Goal: Task Accomplishment & Management: Use online tool/utility

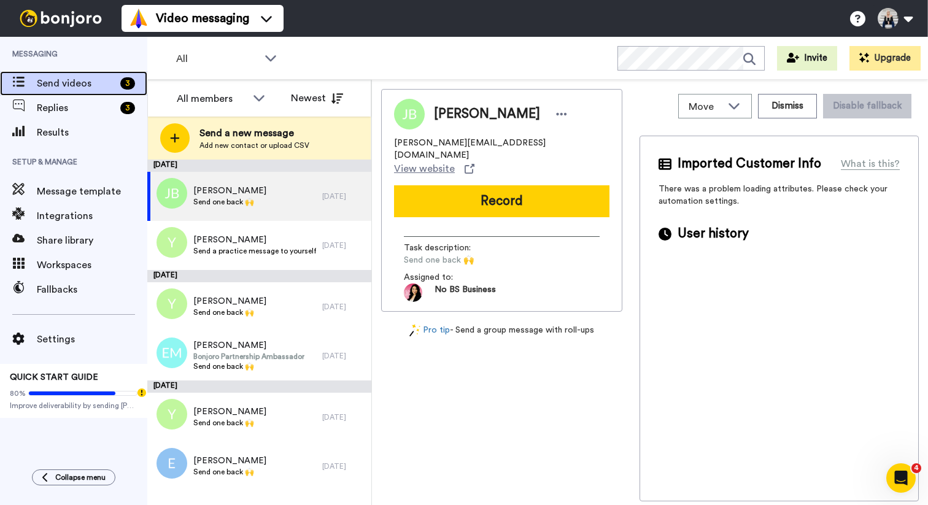
click at [64, 79] on span "Send videos" at bounding box center [76, 83] width 79 height 15
click at [76, 109] on span "Replies" at bounding box center [76, 108] width 79 height 15
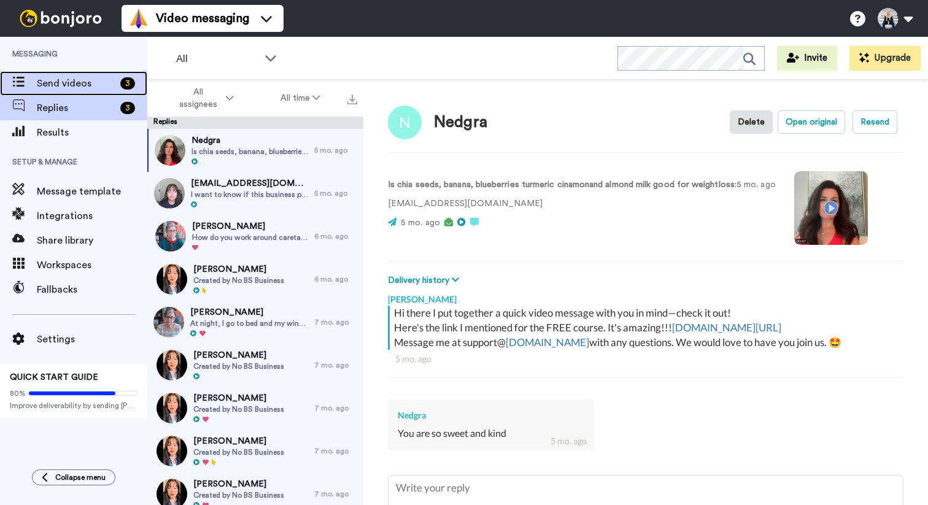
click at [71, 88] on span "Send videos" at bounding box center [76, 83] width 79 height 15
